Goal: Task Accomplishment & Management: Manage account settings

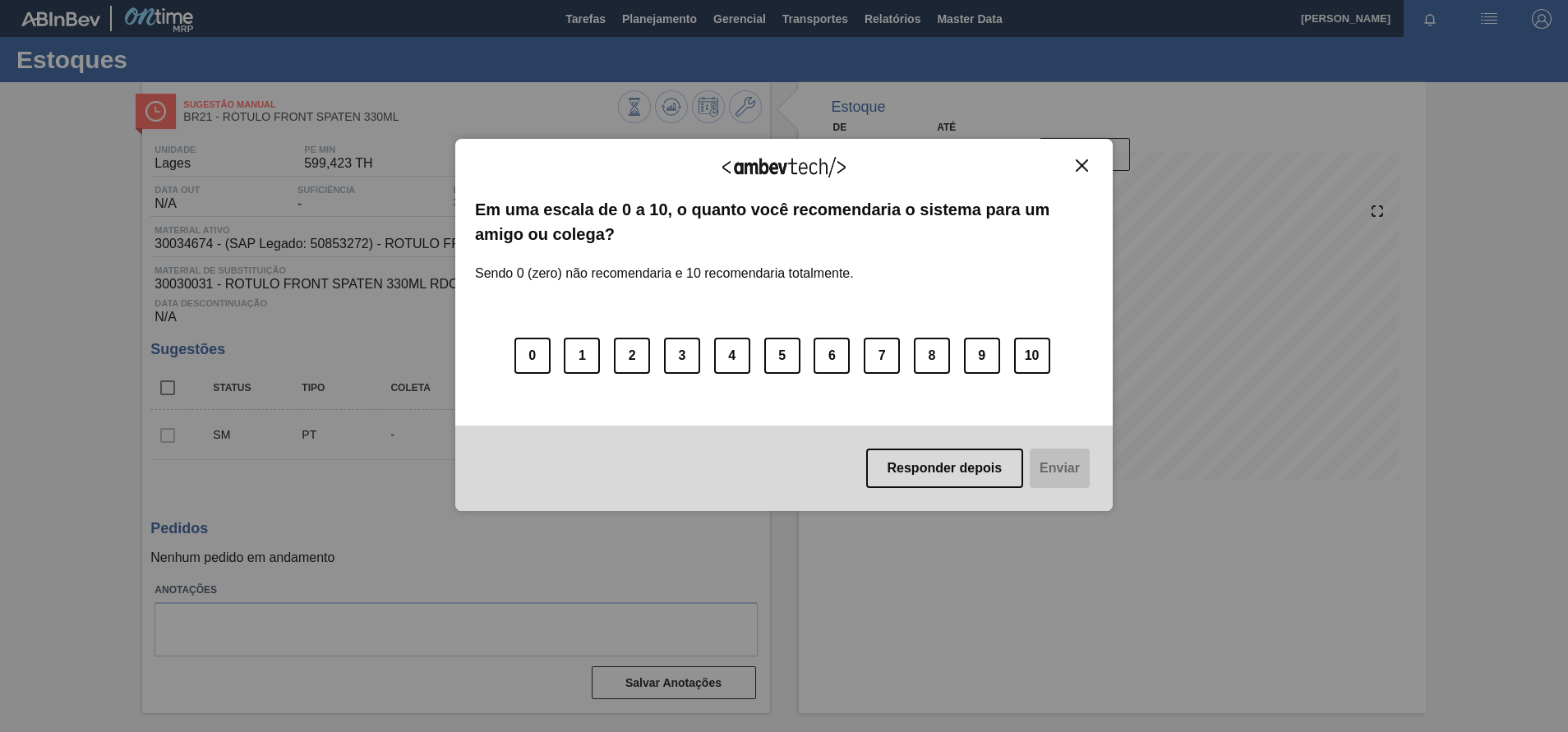
click at [1077, 163] on img "Close" at bounding box center [1081, 165] width 13 height 13
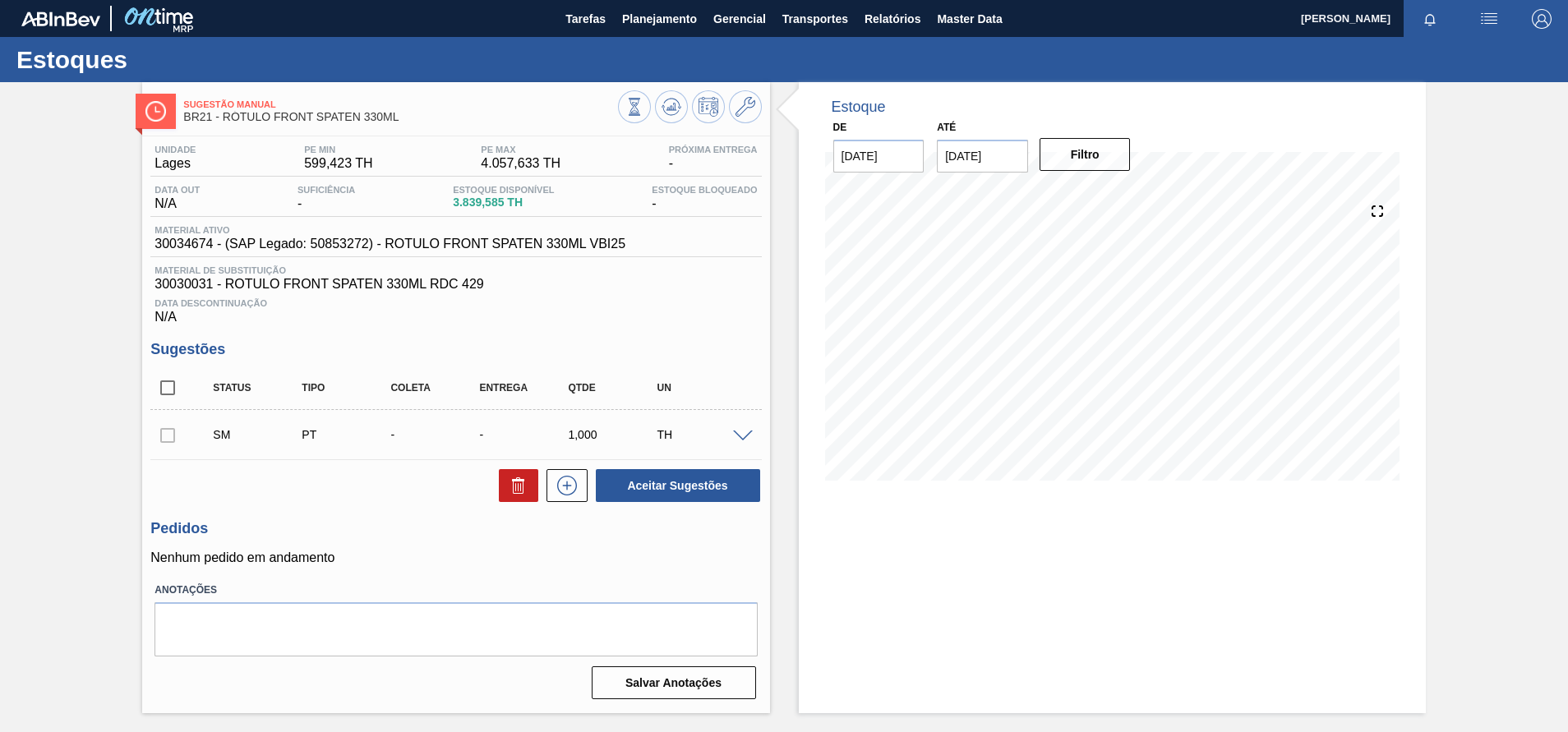
click at [742, 444] on div "SM PT - - 1,000 TH" at bounding box center [455, 434] width 611 height 41
click at [745, 440] on span at bounding box center [742, 436] width 19 height 13
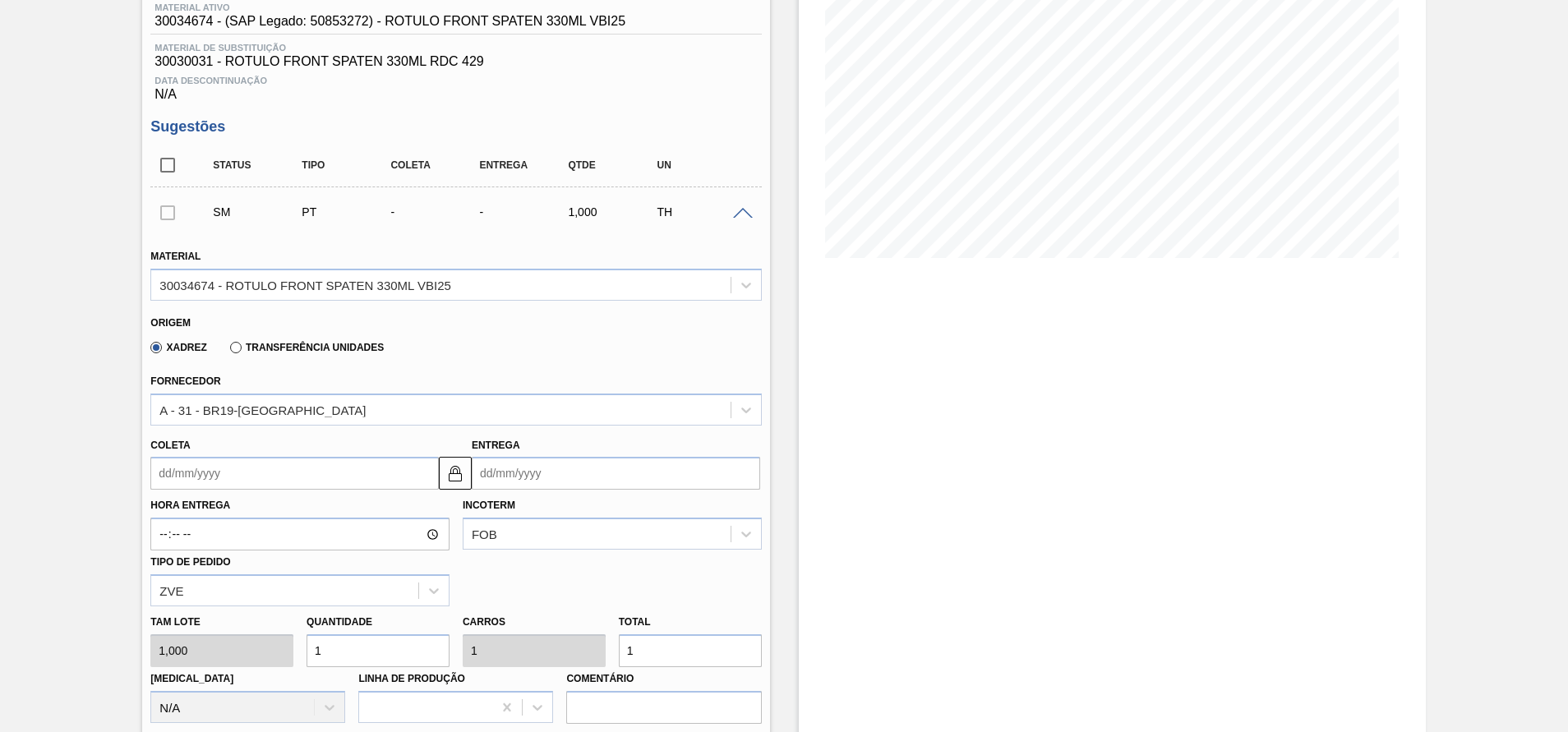
scroll to position [202, 0]
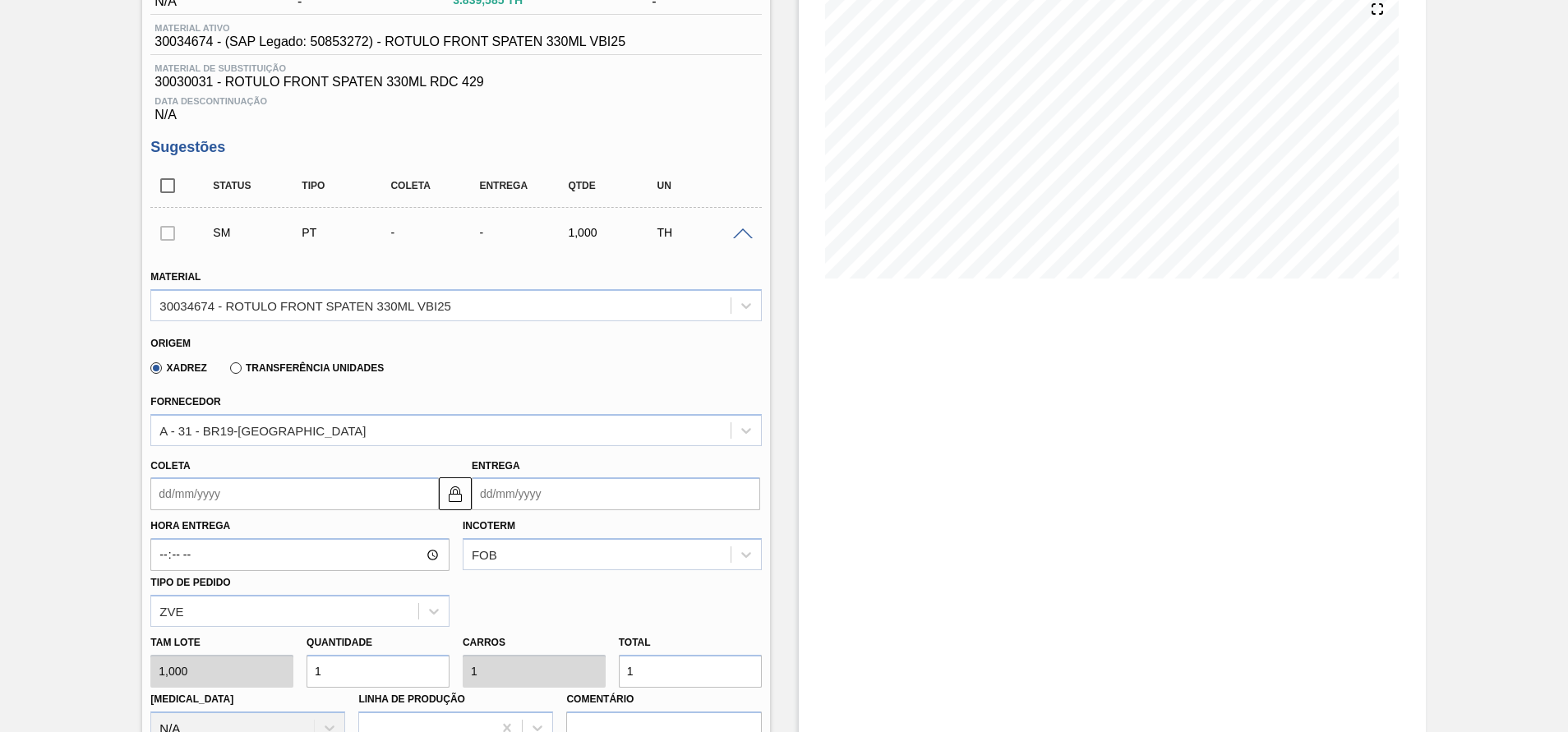
click at [679, 242] on div "SM PT - - 1,000 TH" at bounding box center [468, 232] width 532 height 33
click at [736, 240] on div "SM PT - - 1,000 TH" at bounding box center [455, 232] width 611 height 41
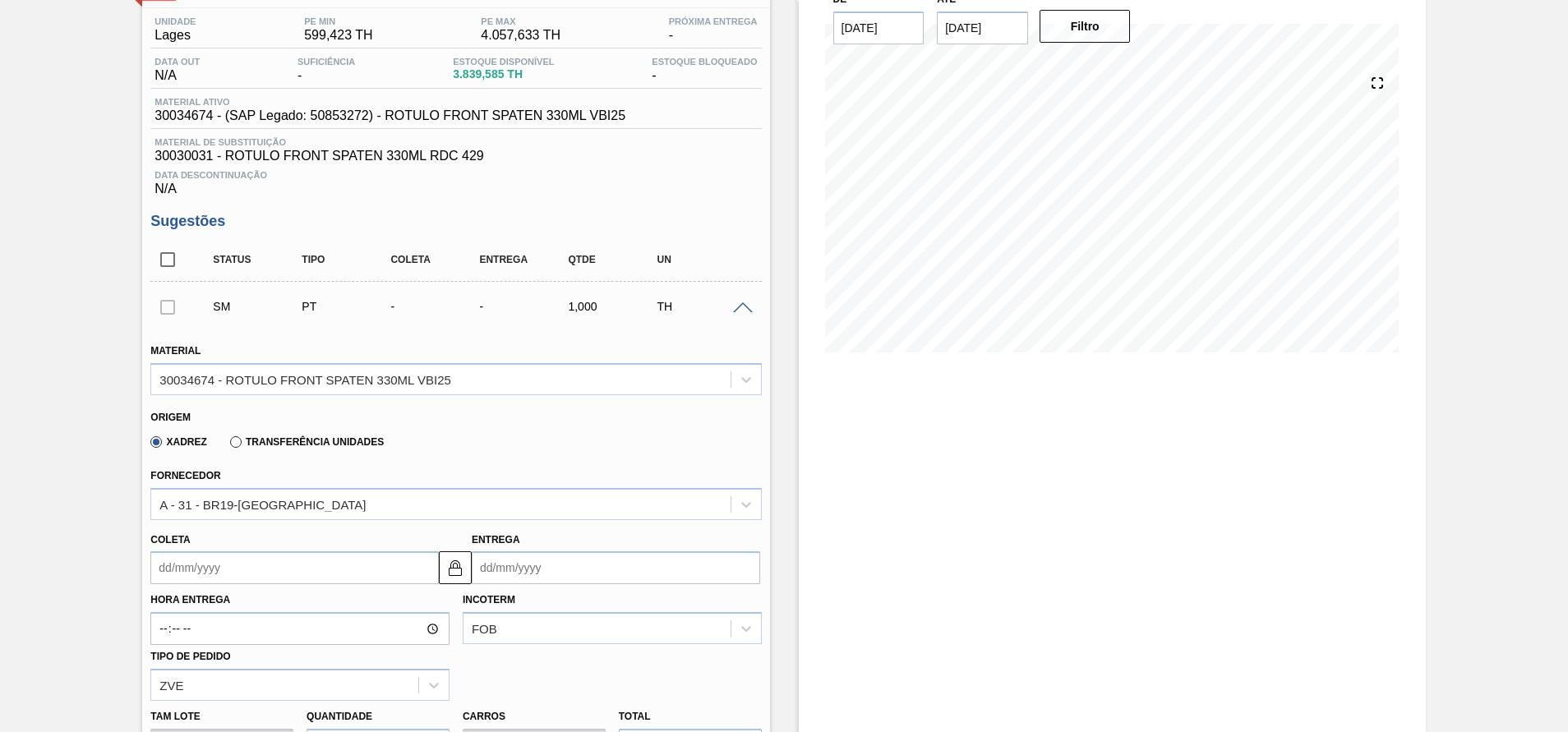
scroll to position [121, 0]
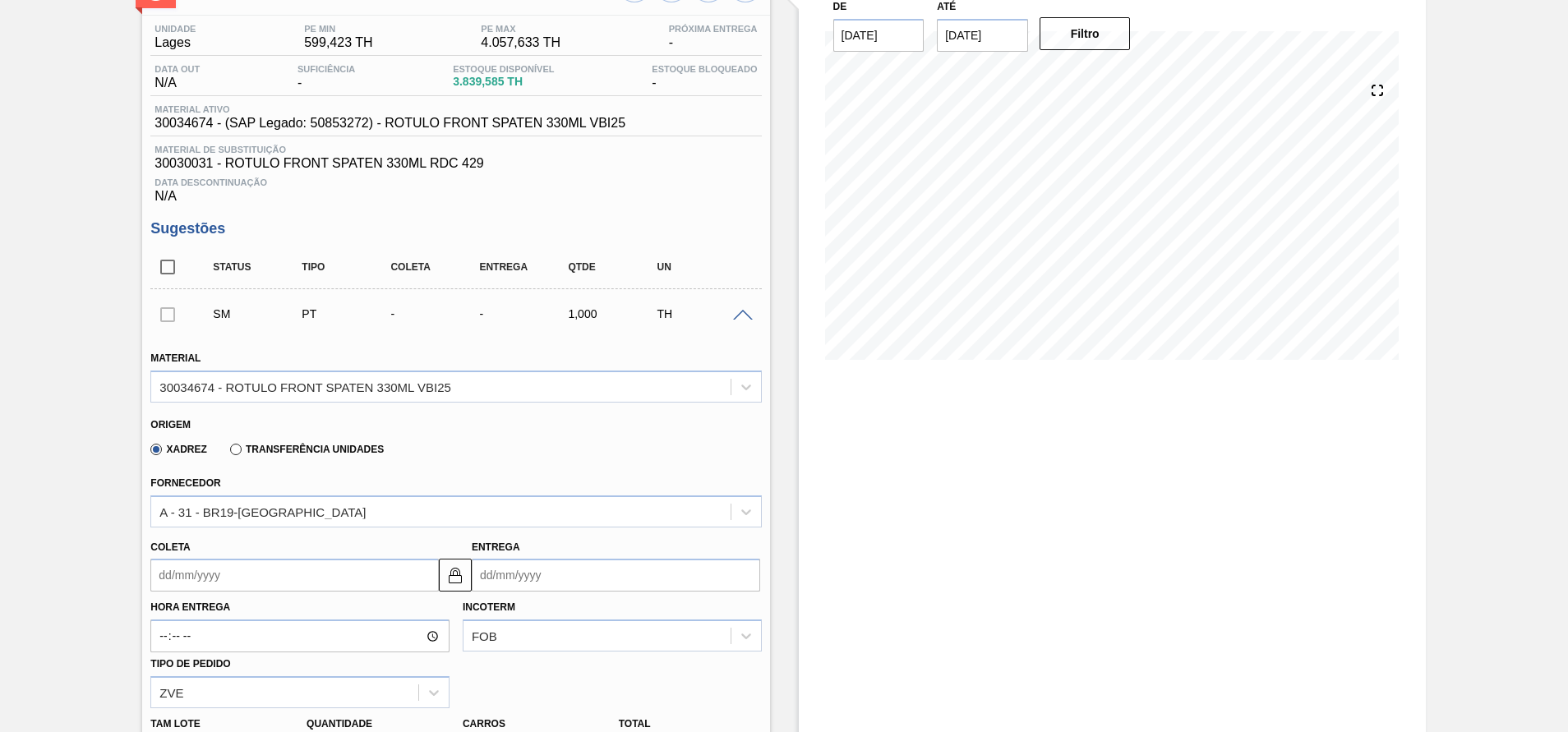
click at [171, 317] on div at bounding box center [167, 314] width 35 height 33
drag, startPoint x: 171, startPoint y: 317, endPoint x: 170, endPoint y: 278, distance: 39.0
click at [170, 278] on div "Status Tipo Coleta Entrega Qtde UN SM PT - - 1,000 TH Material 30034674 - ROTUL…" at bounding box center [455, 650] width 611 height 810
drag, startPoint x: 170, startPoint y: 278, endPoint x: 167, endPoint y: 266, distance: 12.4
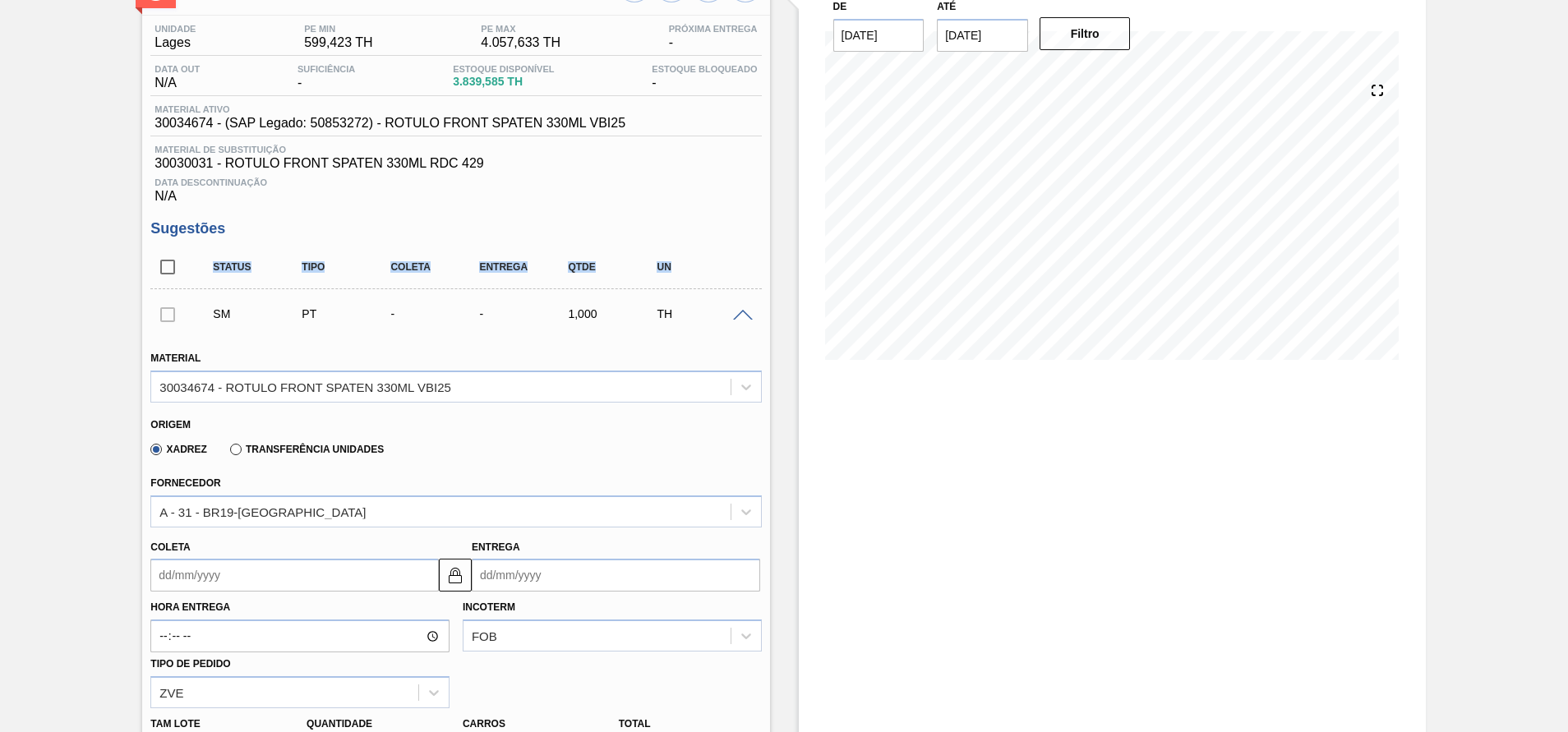
click at [167, 266] on input "checkbox" at bounding box center [167, 266] width 35 height 35
checkbox input "false"
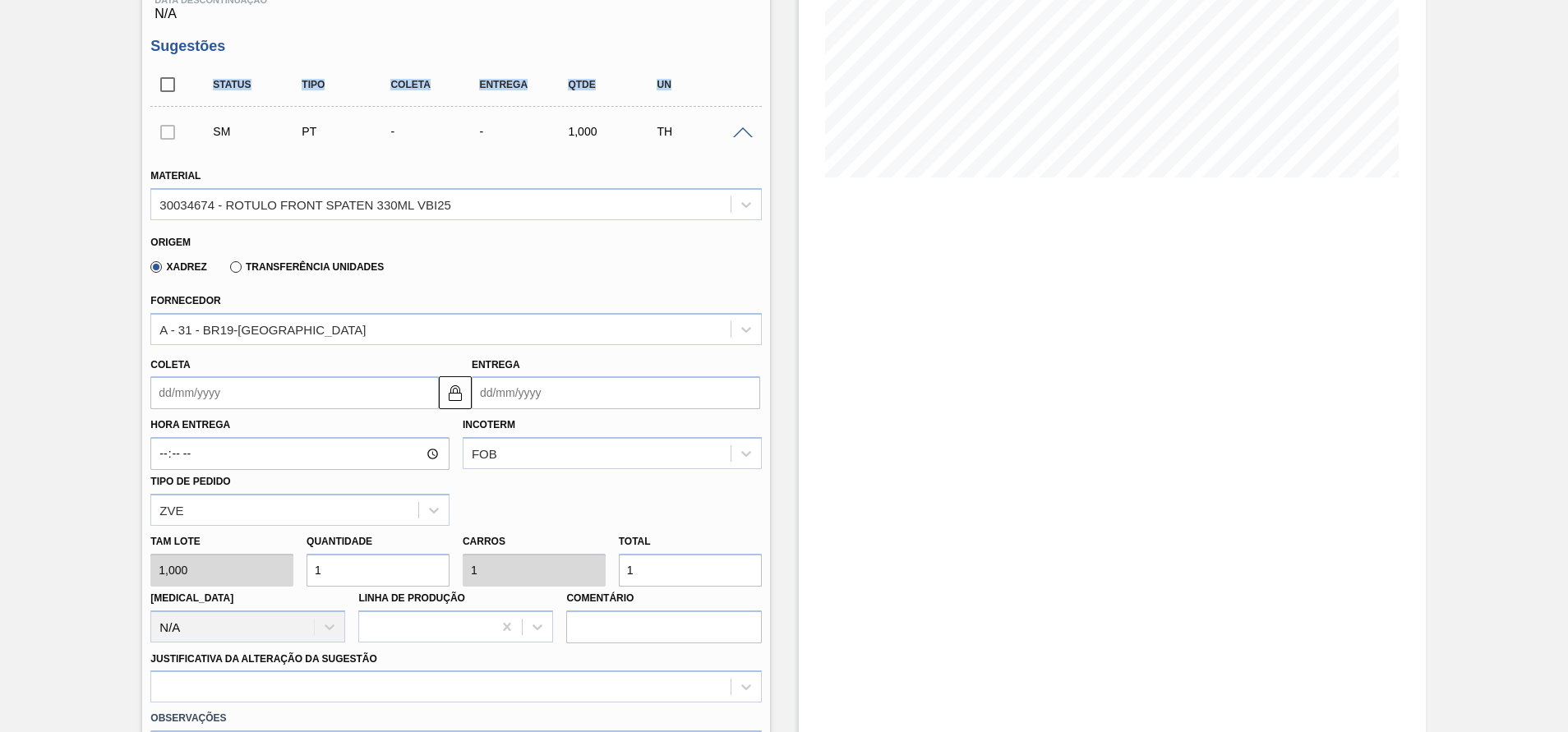
scroll to position [308, 0]
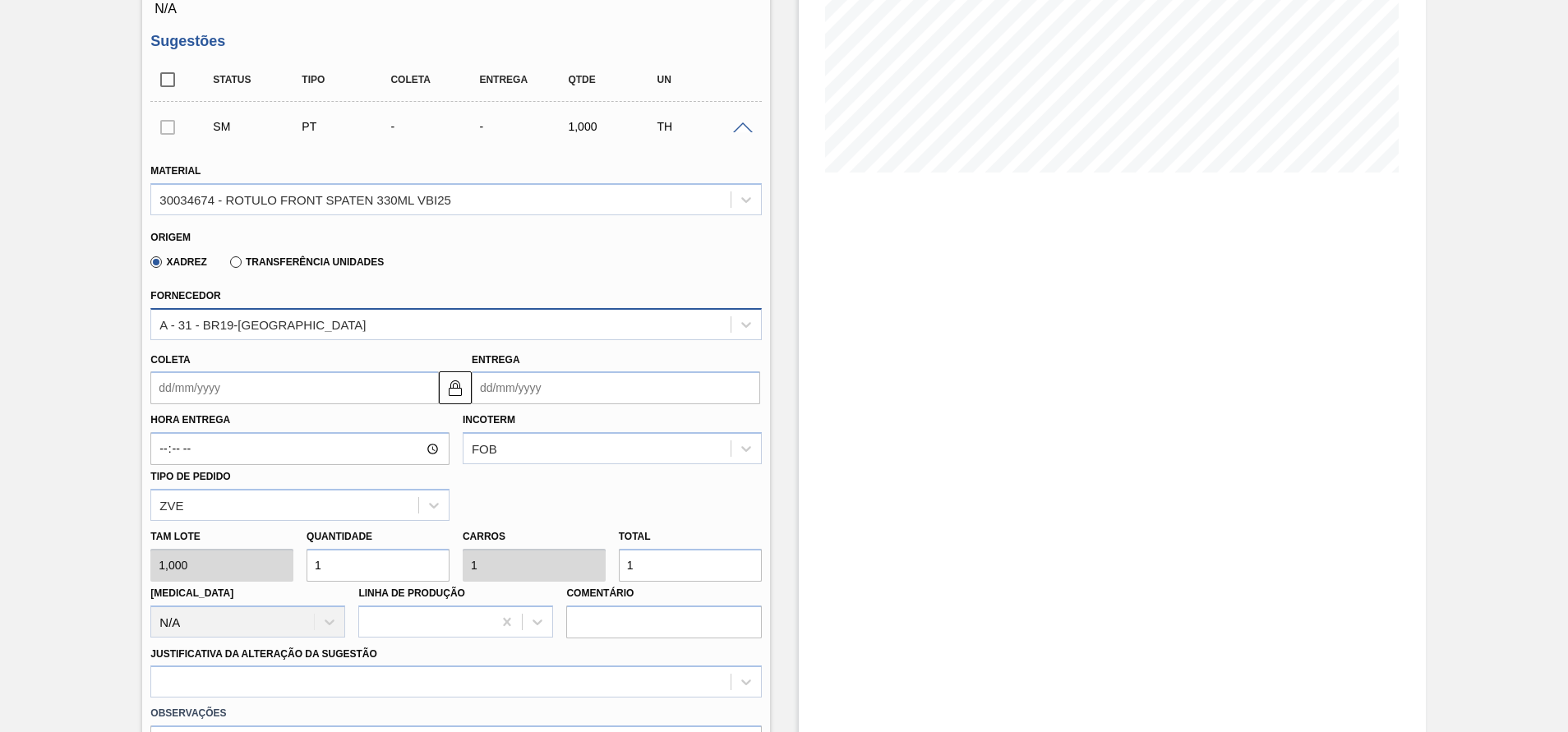
click at [714, 328] on div "A - 31 - BR19-[GEOGRAPHIC_DATA]" at bounding box center [440, 324] width 579 height 24
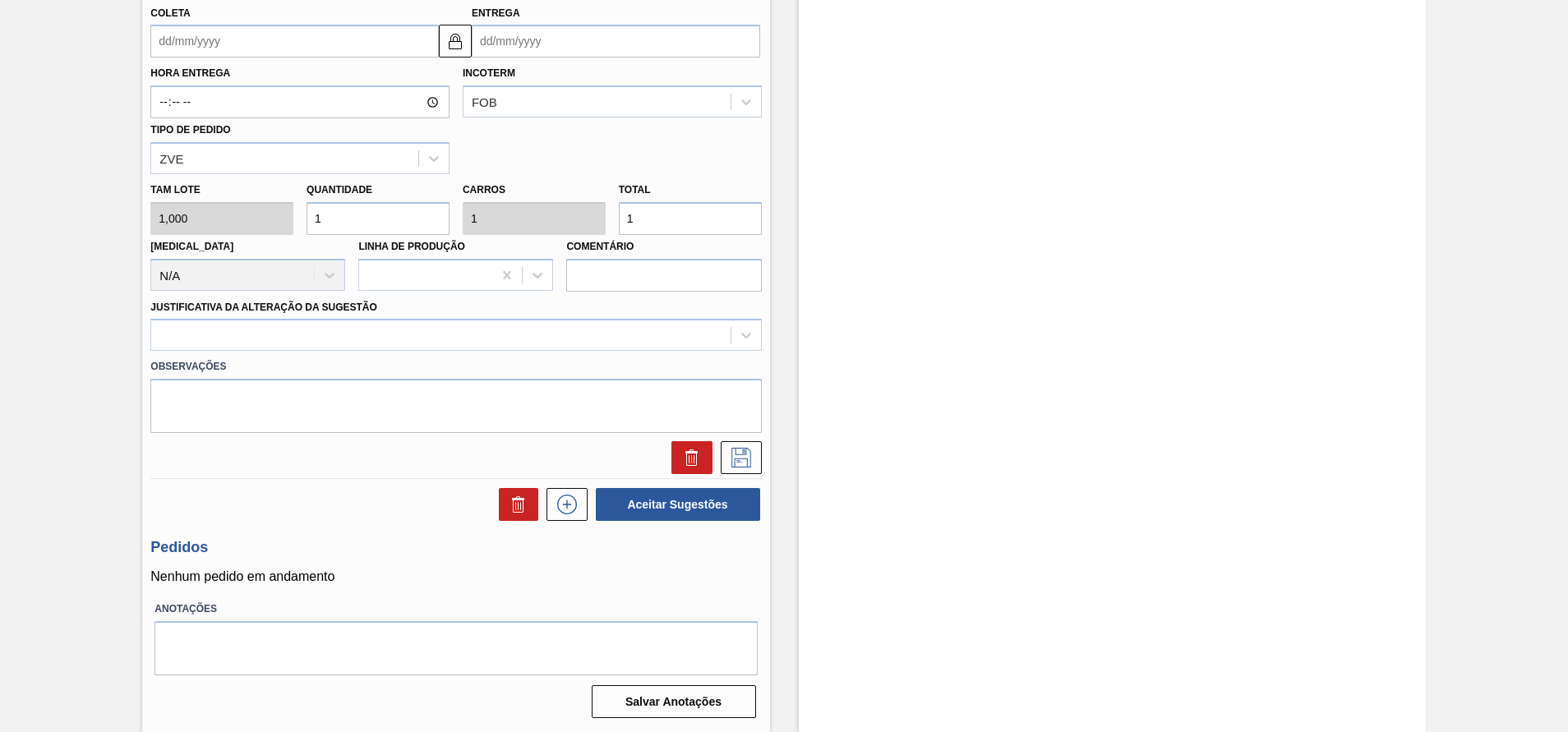
scroll to position [0, 0]
